Goal: Check status: Check status

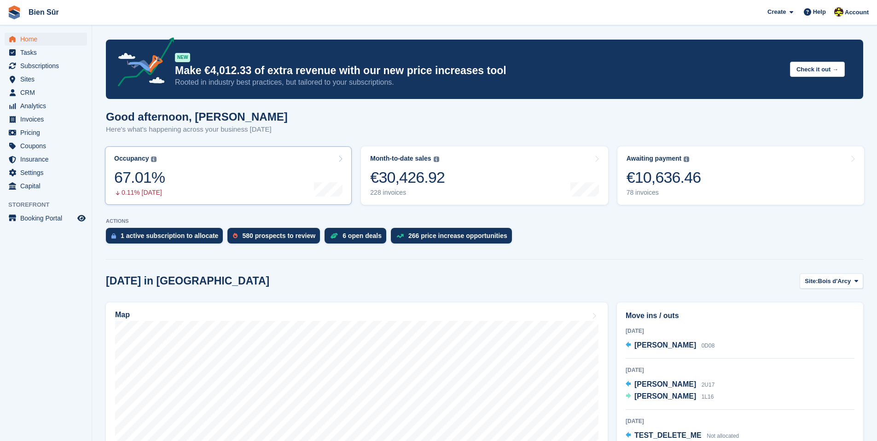
click at [288, 197] on link "Occupancy The percentage of all currently allocated units in terms of area. Inc…" at bounding box center [228, 175] width 247 height 58
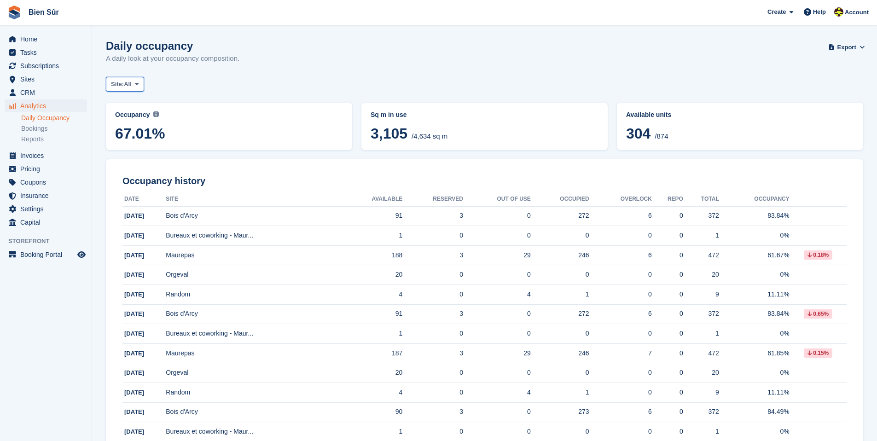
click at [133, 77] on button "Site: All" at bounding box center [125, 84] width 38 height 15
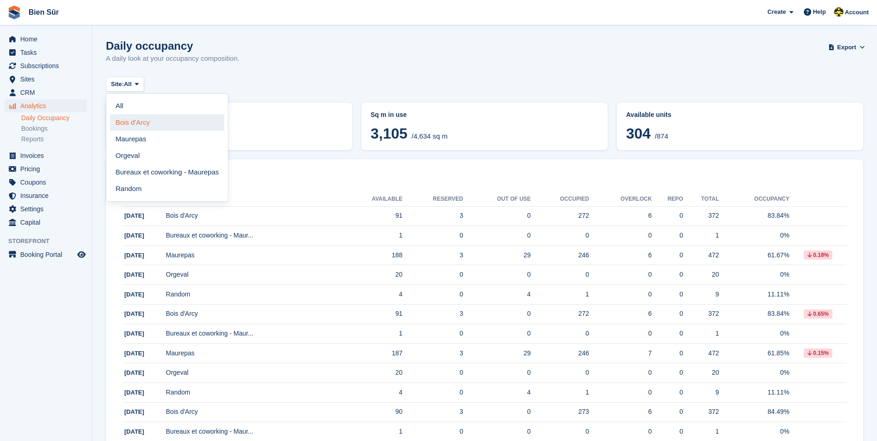
click at [144, 124] on link "Bois d'Arcy" at bounding box center [167, 122] width 114 height 17
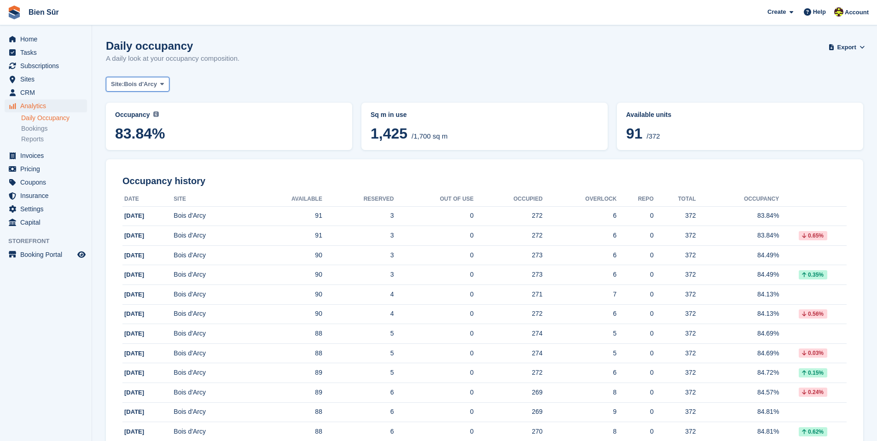
click at [141, 88] on span "Bois d'Arcy" at bounding box center [140, 84] width 33 height 9
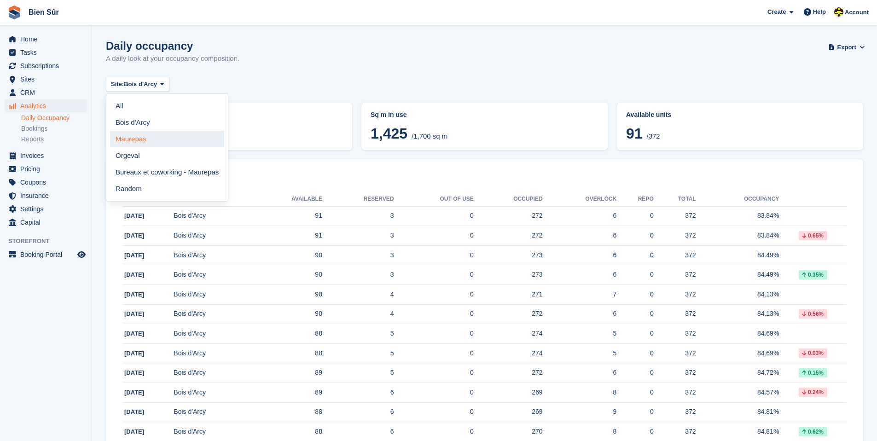
click at [156, 136] on link "Maurepas" at bounding box center [167, 139] width 114 height 17
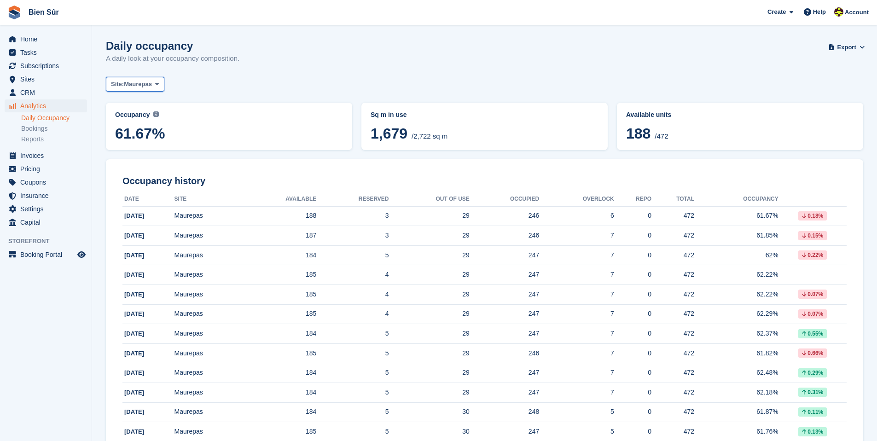
click at [152, 85] on span "Maurepas" at bounding box center [138, 84] width 28 height 9
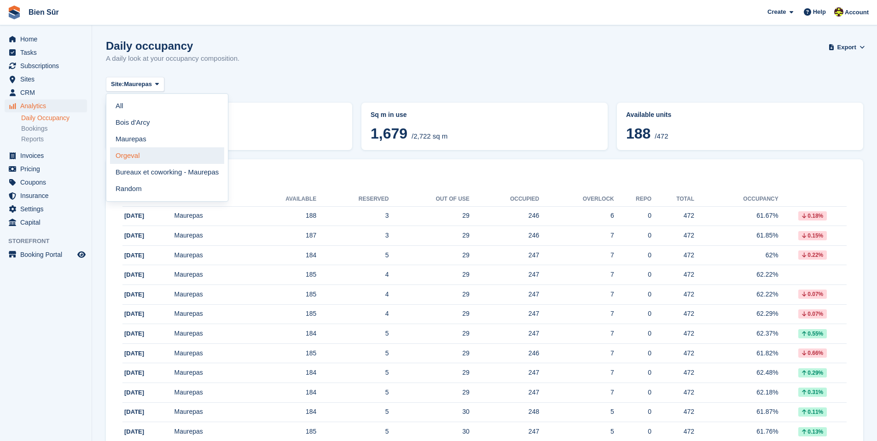
click at [151, 151] on link "Orgeval" at bounding box center [167, 155] width 114 height 17
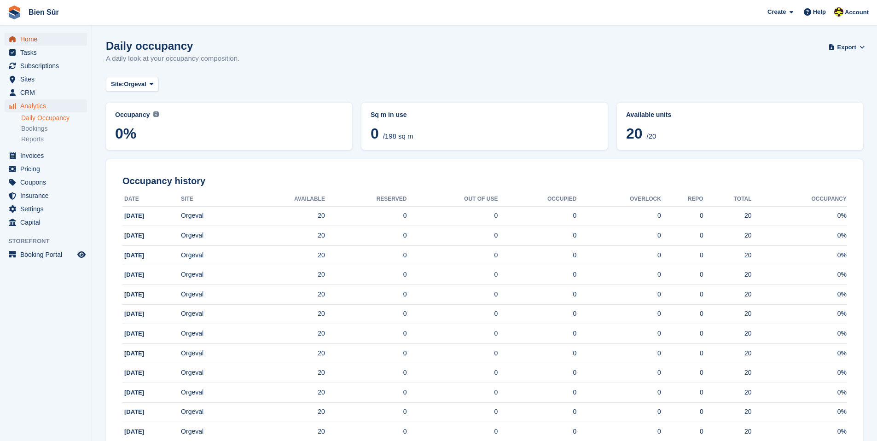
click at [48, 35] on span "Home" at bounding box center [47, 39] width 55 height 13
